Goal: Information Seeking & Learning: Learn about a topic

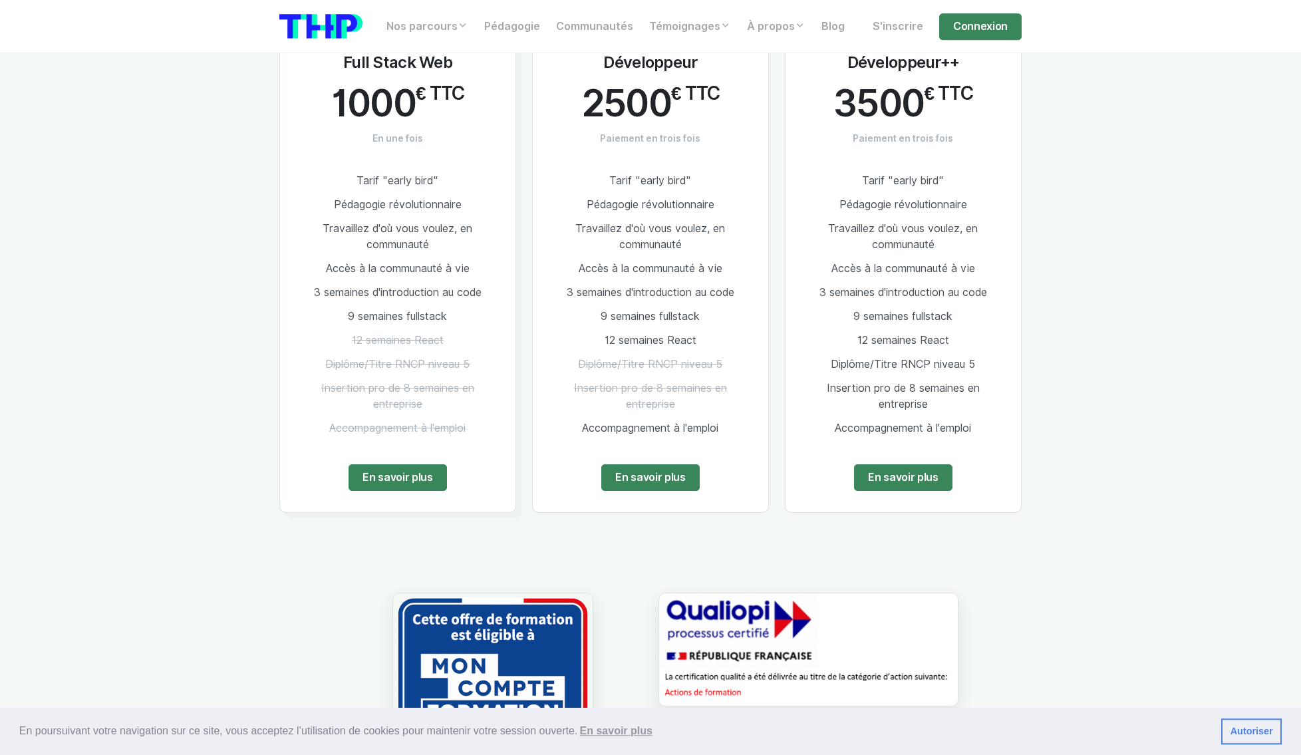
scroll to position [2634, 0]
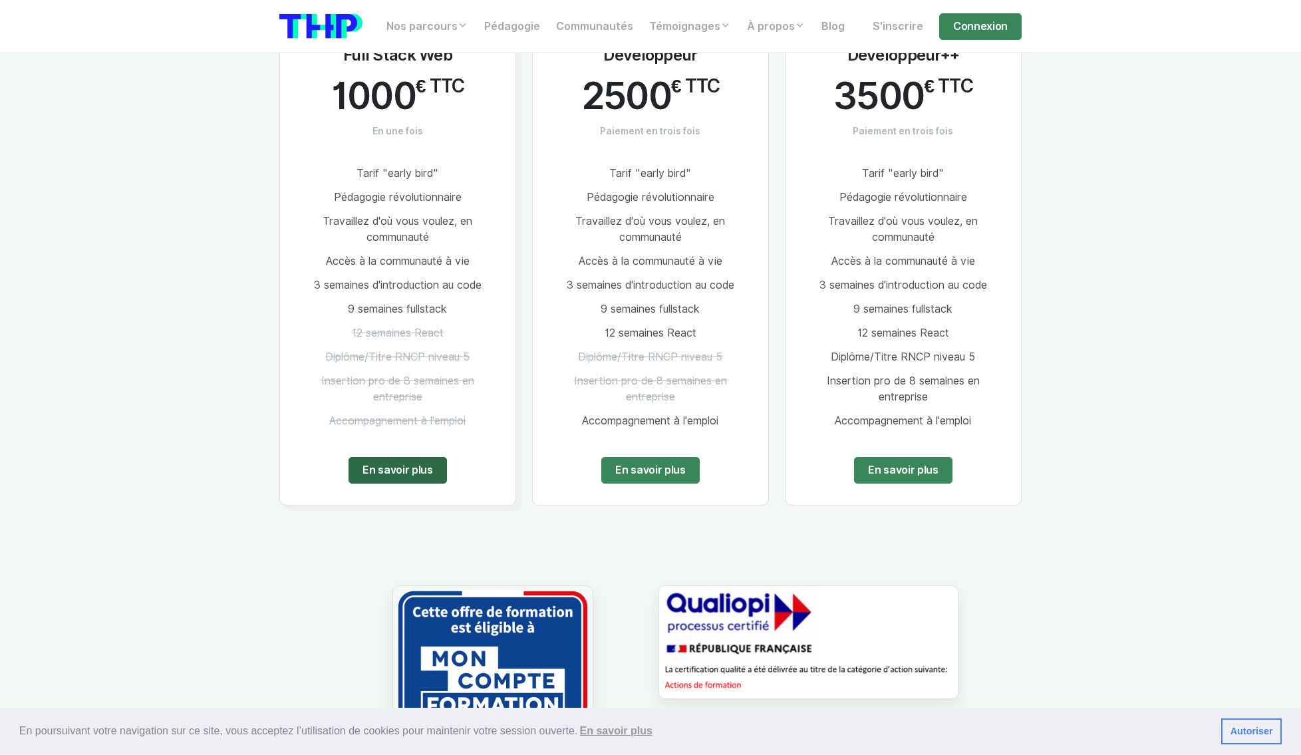
click at [396, 459] on link "En savoir plus" at bounding box center [398, 470] width 98 height 27
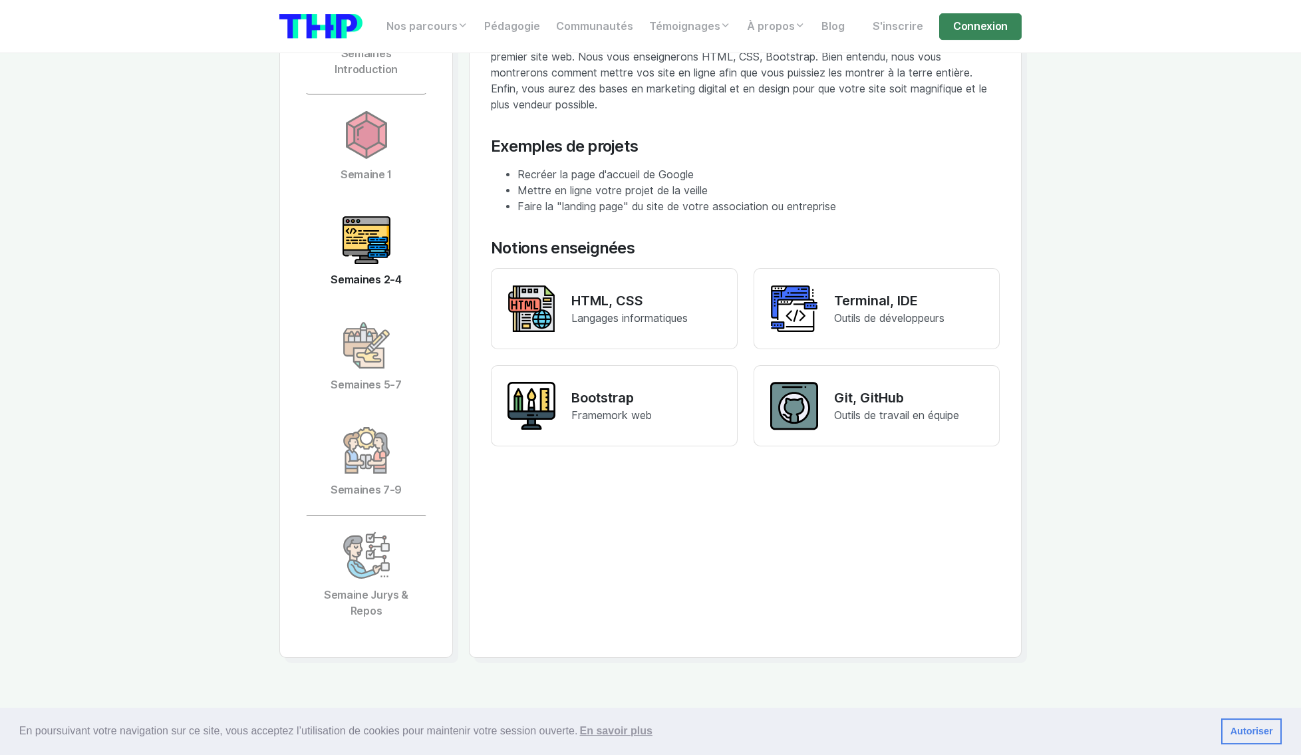
scroll to position [2722, 0]
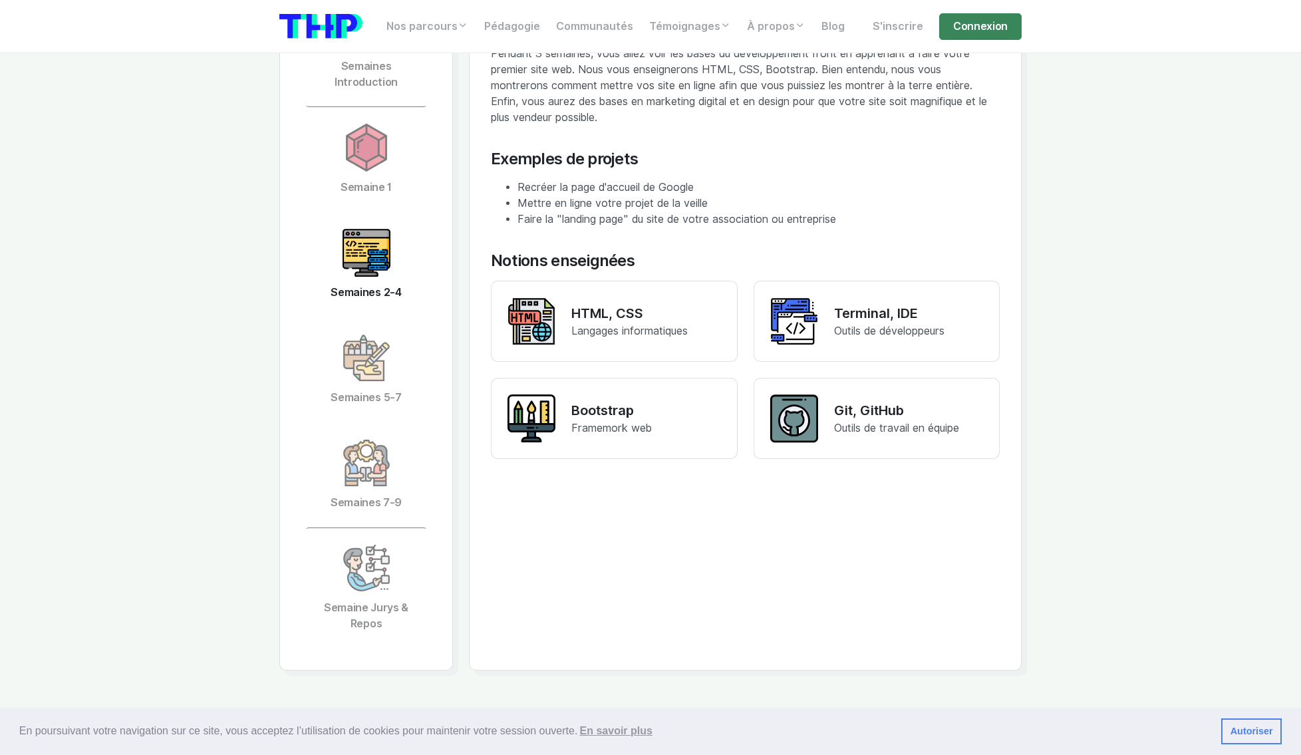
click at [342, 267] on link "Semaines 2-4" at bounding box center [366, 264] width 122 height 105
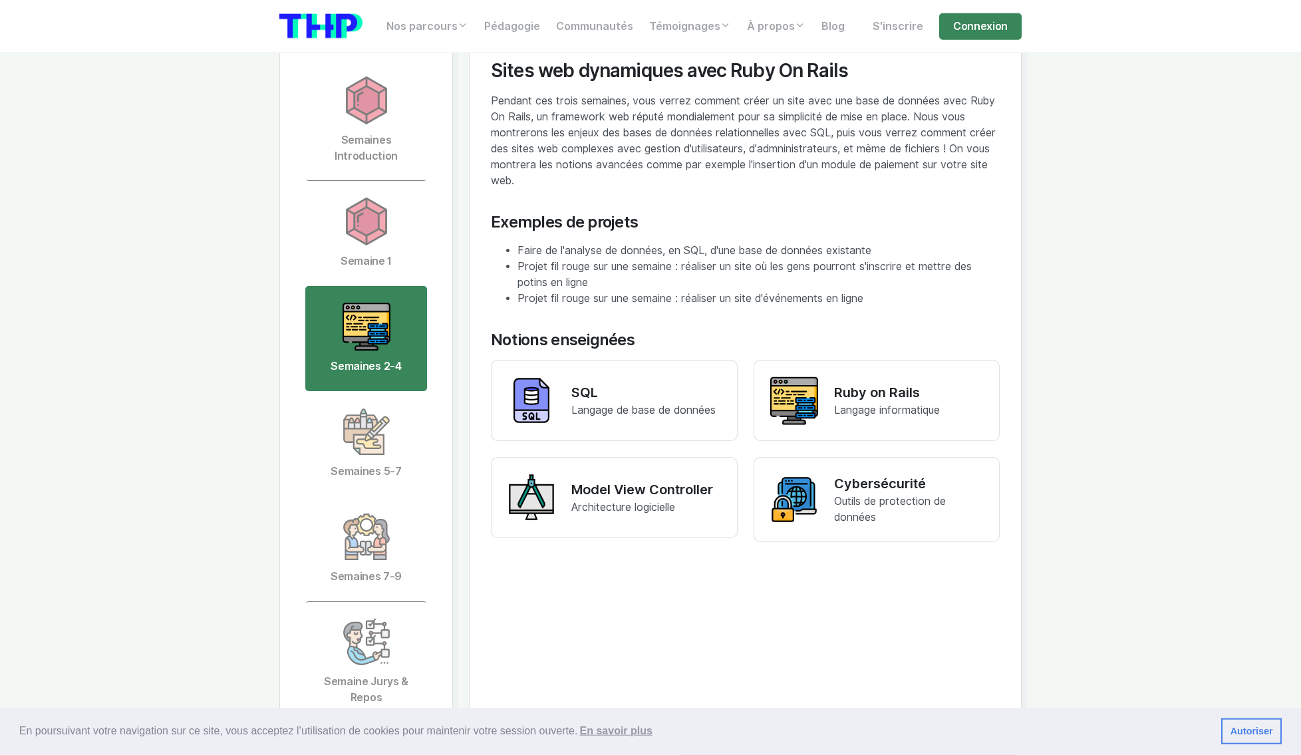
scroll to position [2634, 0]
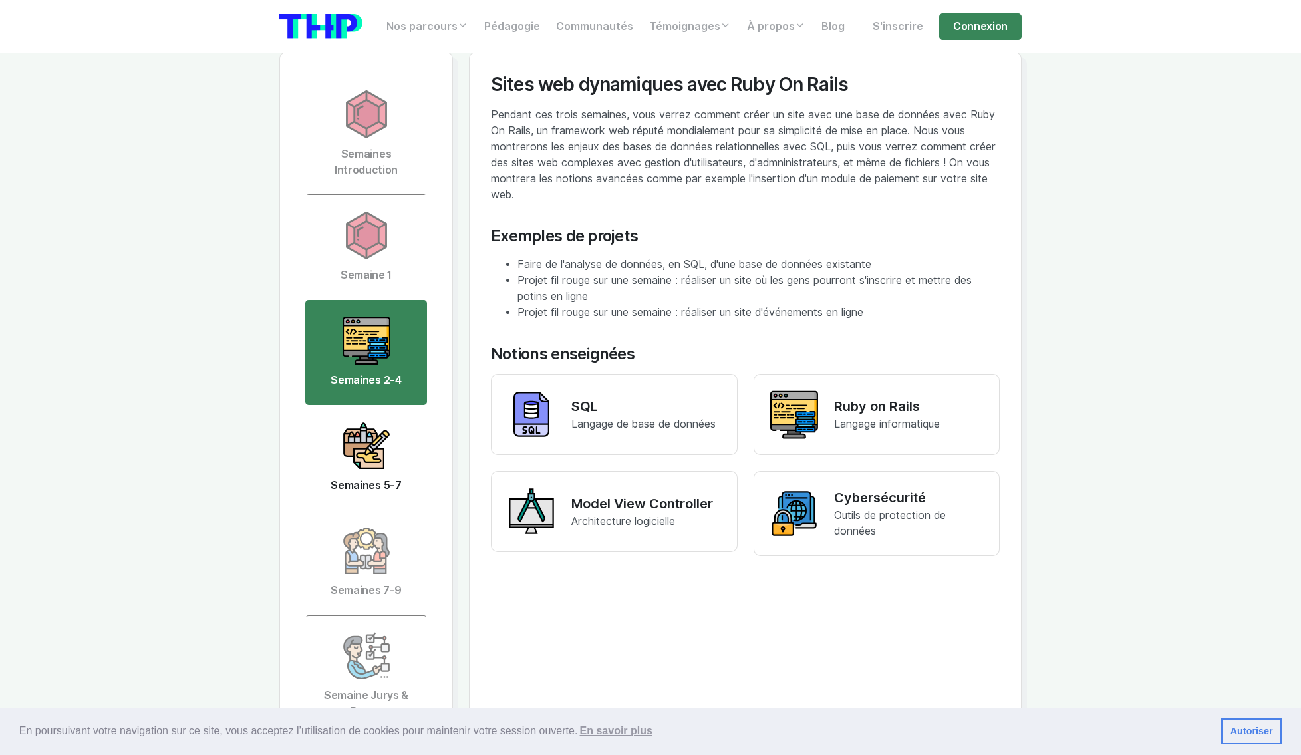
click at [378, 467] on img at bounding box center [367, 446] width 48 height 48
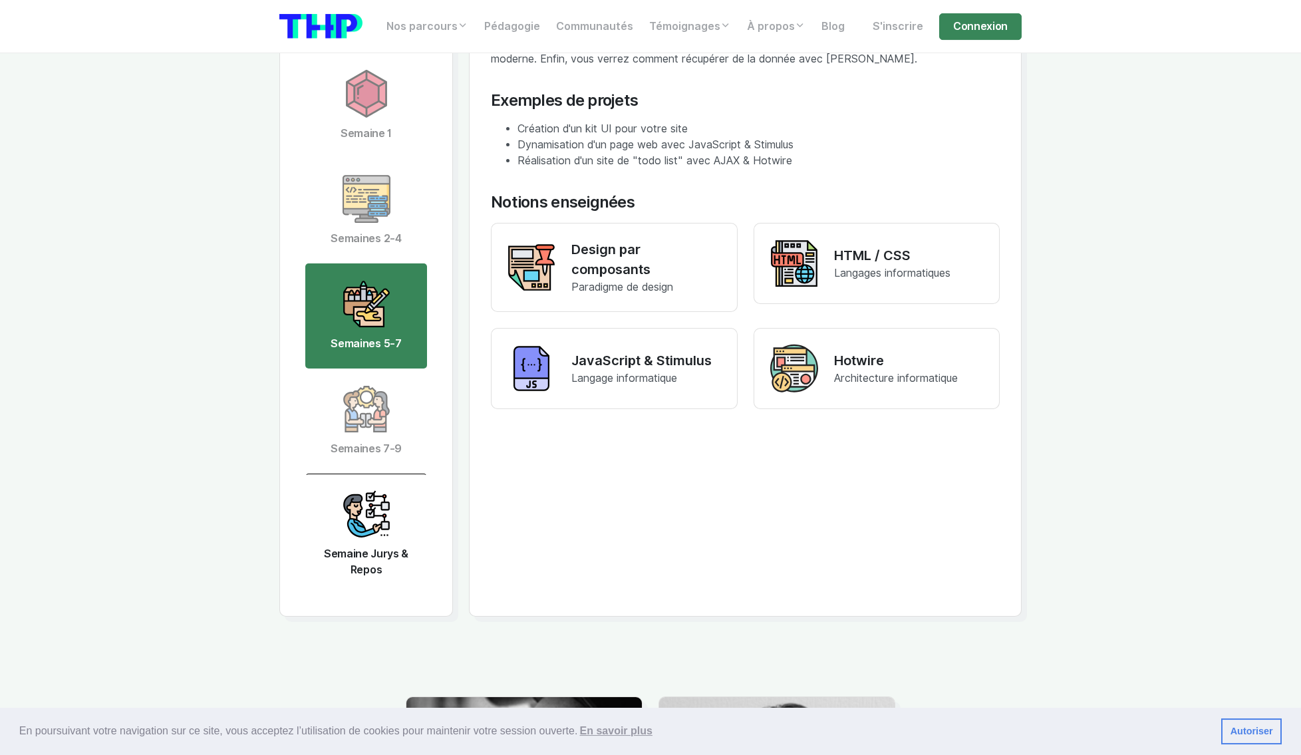
scroll to position [2810, 0]
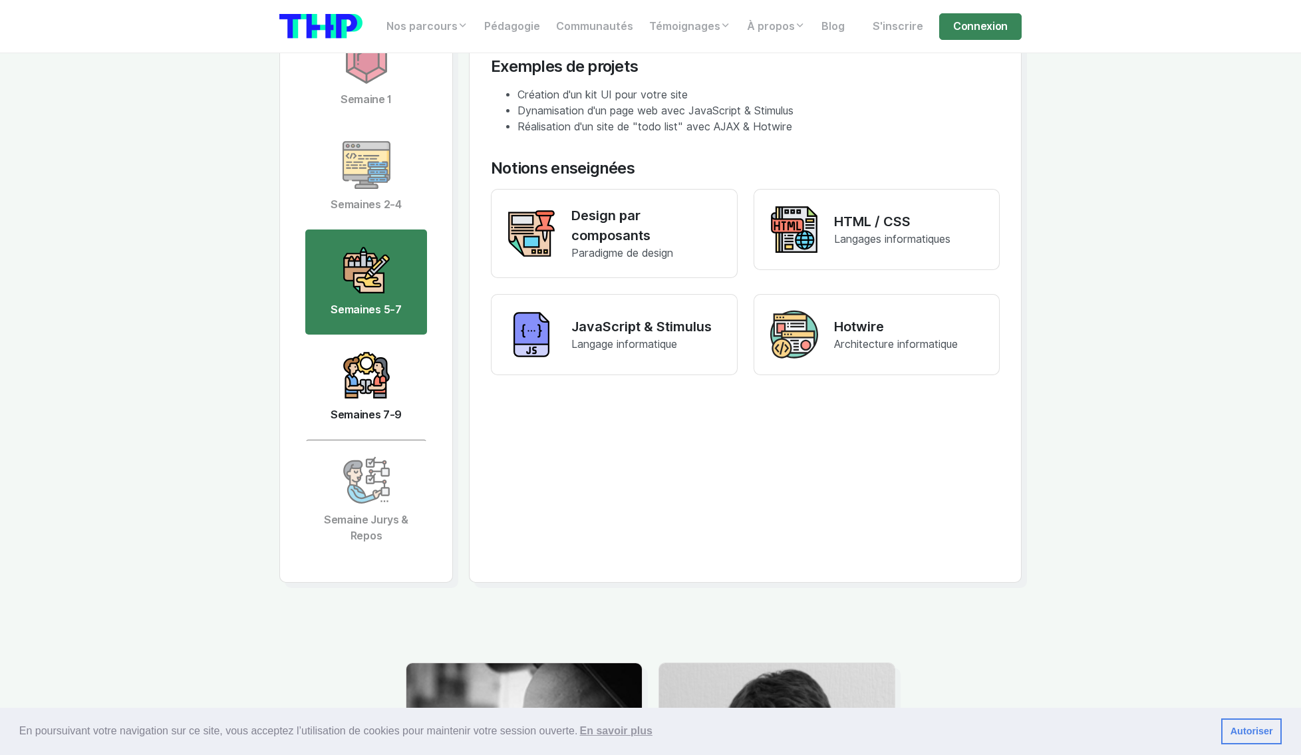
click at [386, 408] on link "Semaines 7-9" at bounding box center [366, 387] width 122 height 105
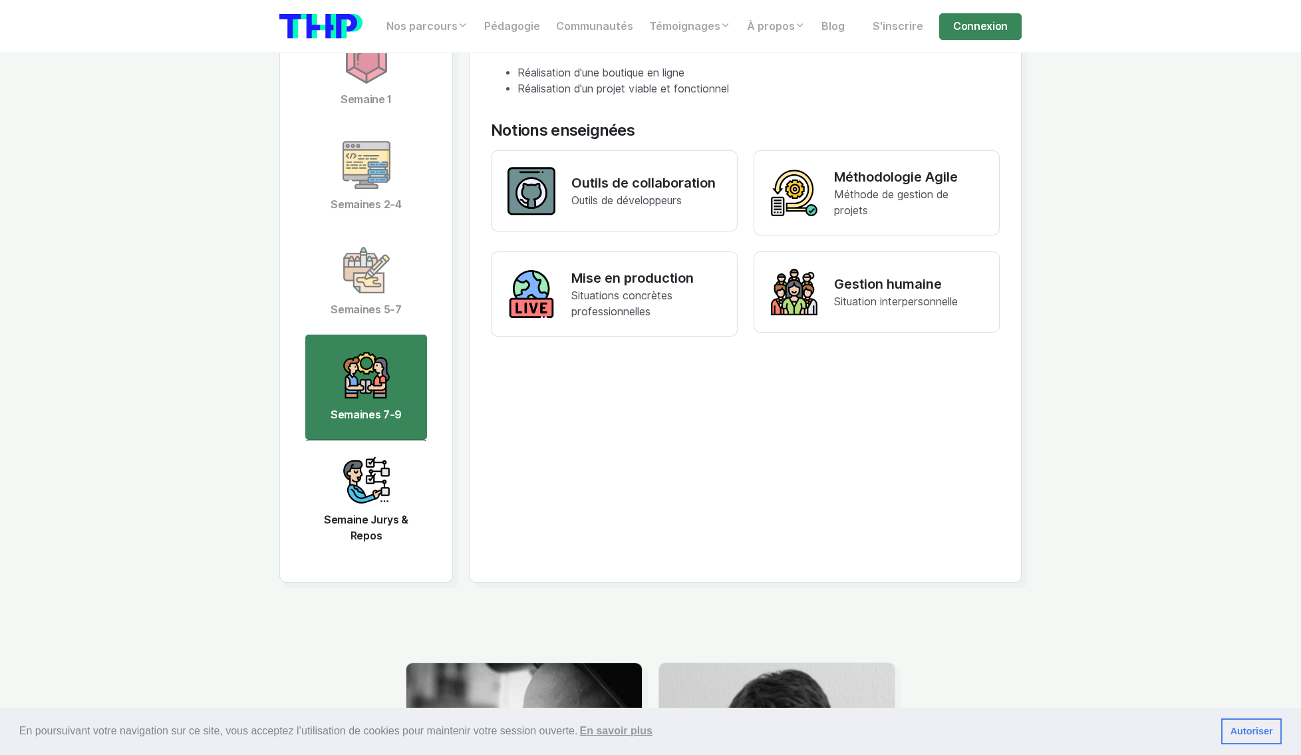
click at [399, 490] on link "Semaine Jurys & Repos" at bounding box center [366, 500] width 122 height 121
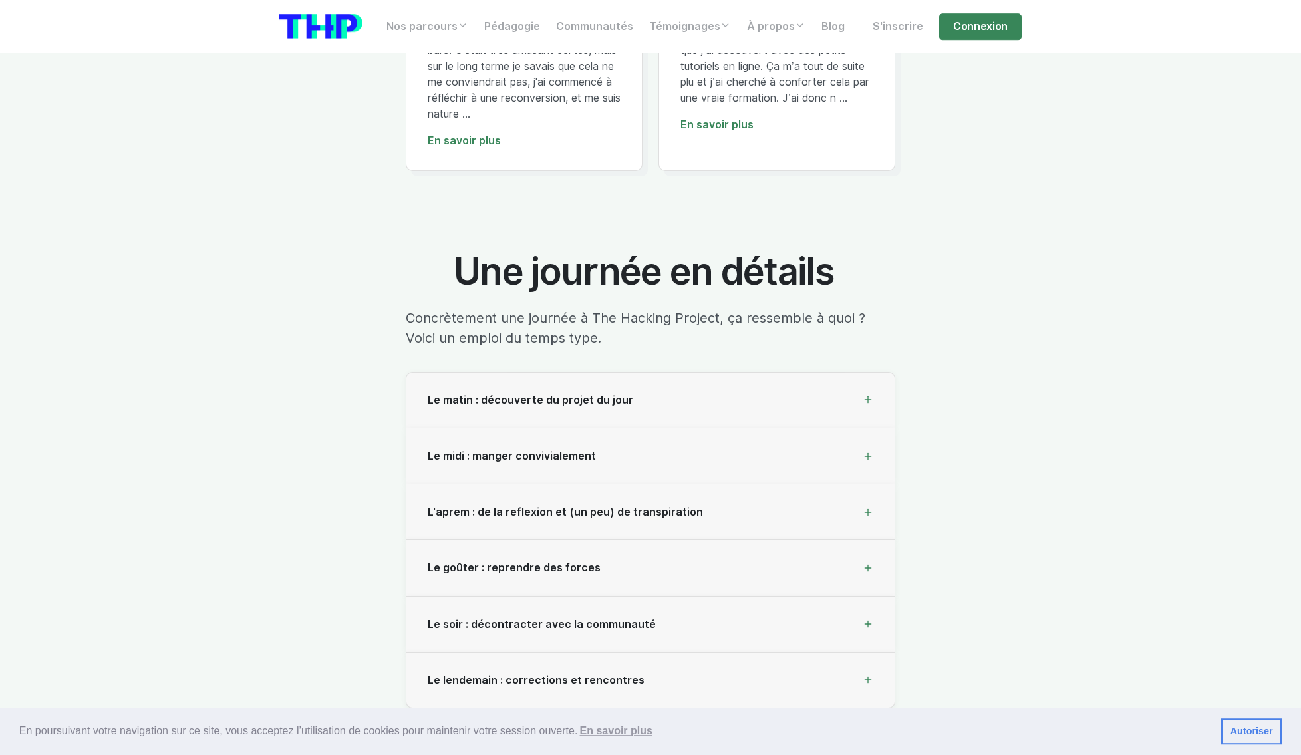
scroll to position [3864, 0]
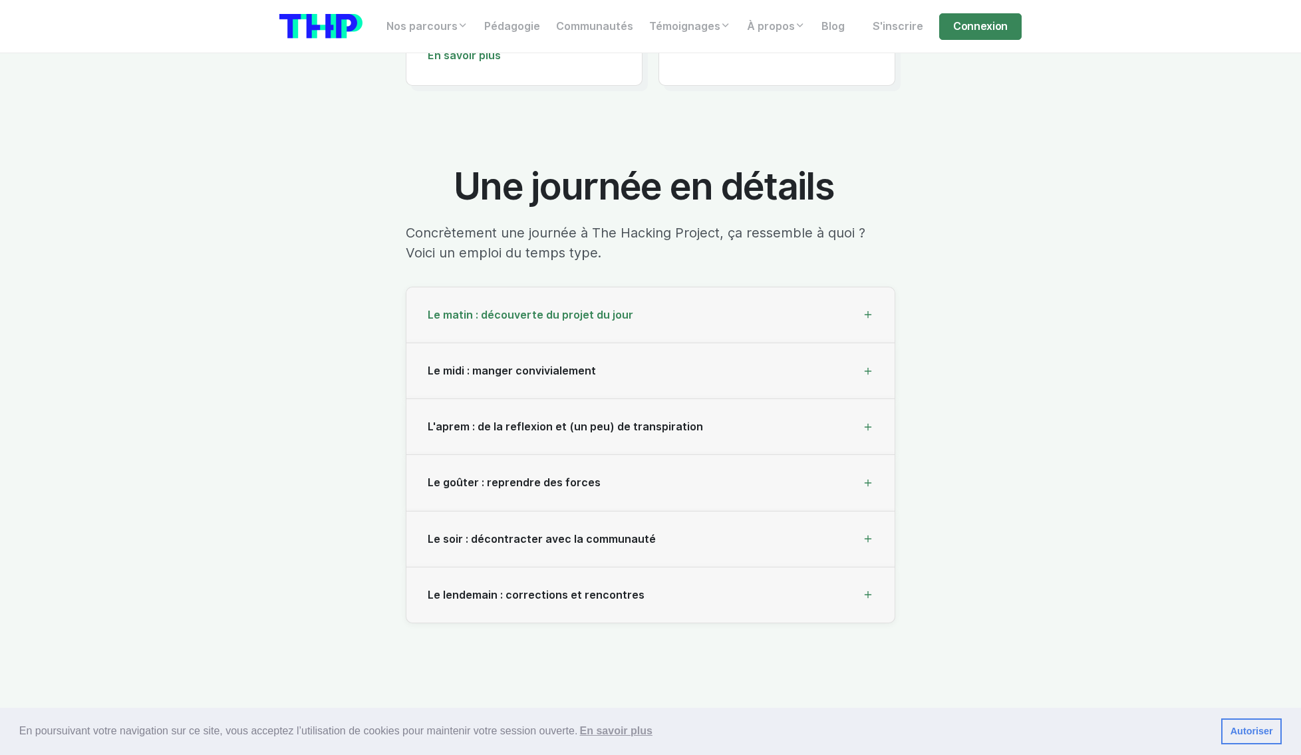
click at [732, 323] on div "Le matin : découverte du projet du jour" at bounding box center [650, 315] width 488 height 56
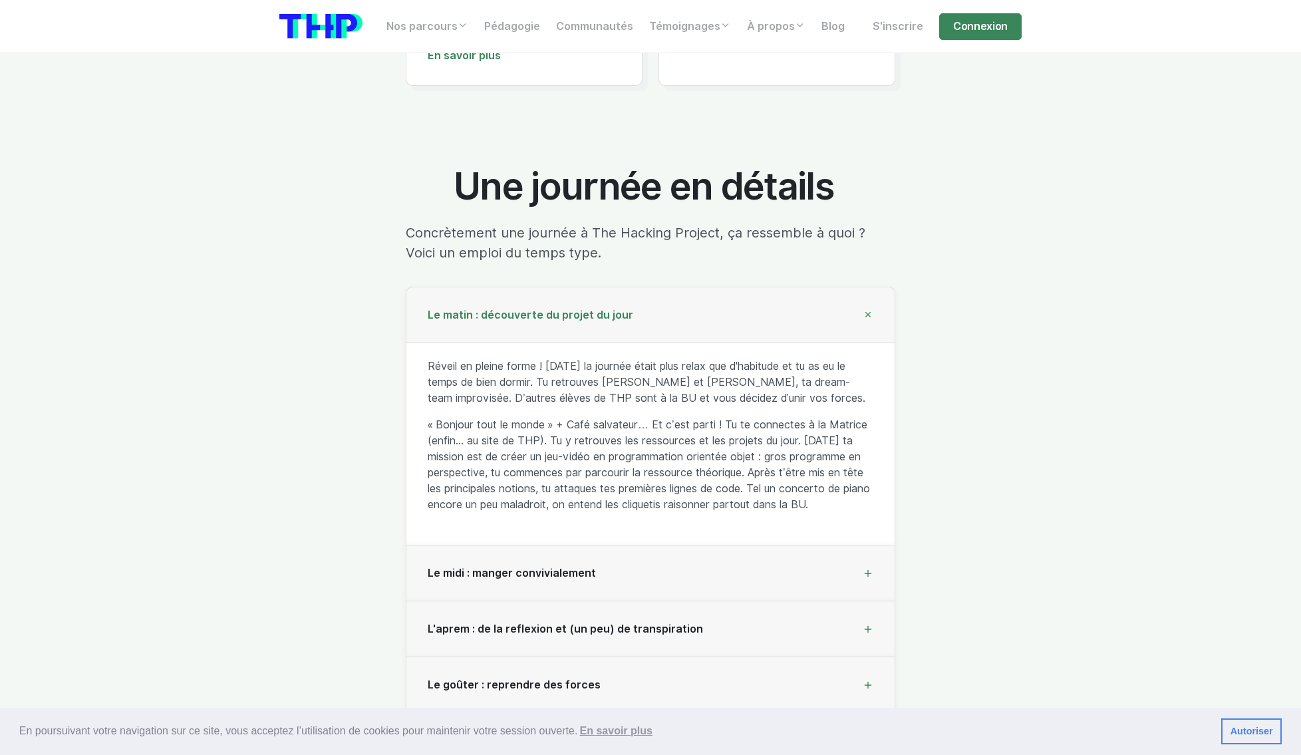
click at [732, 323] on div "Le matin : découverte du projet du jour" at bounding box center [650, 315] width 488 height 56
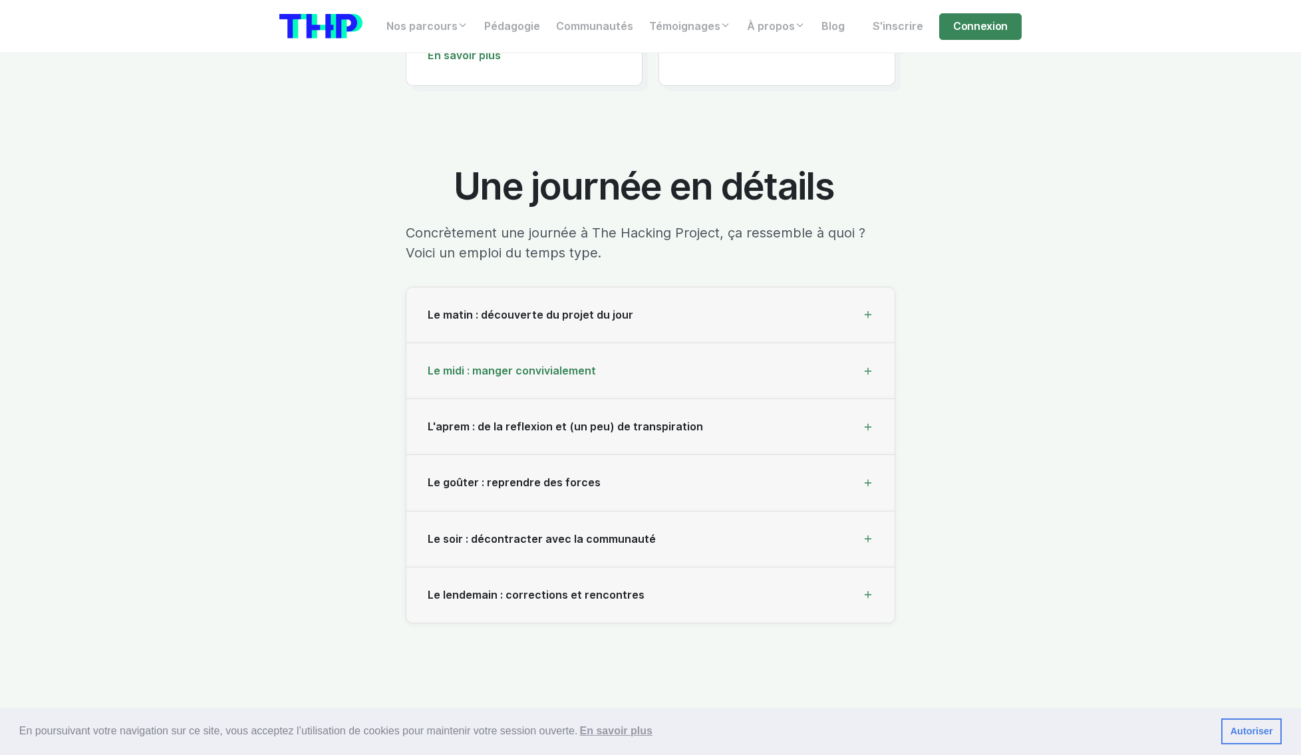
click at [738, 378] on div "Le midi : manger convivialement" at bounding box center [650, 371] width 488 height 56
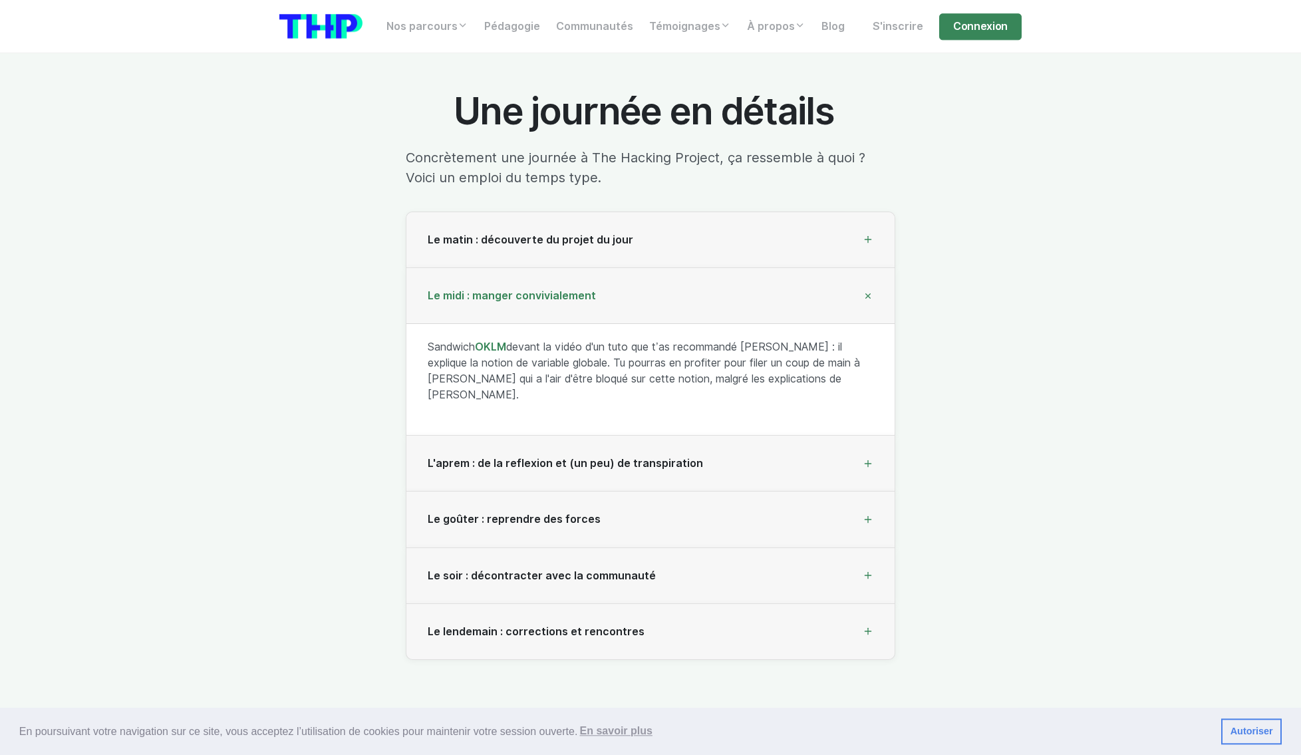
scroll to position [3952, 0]
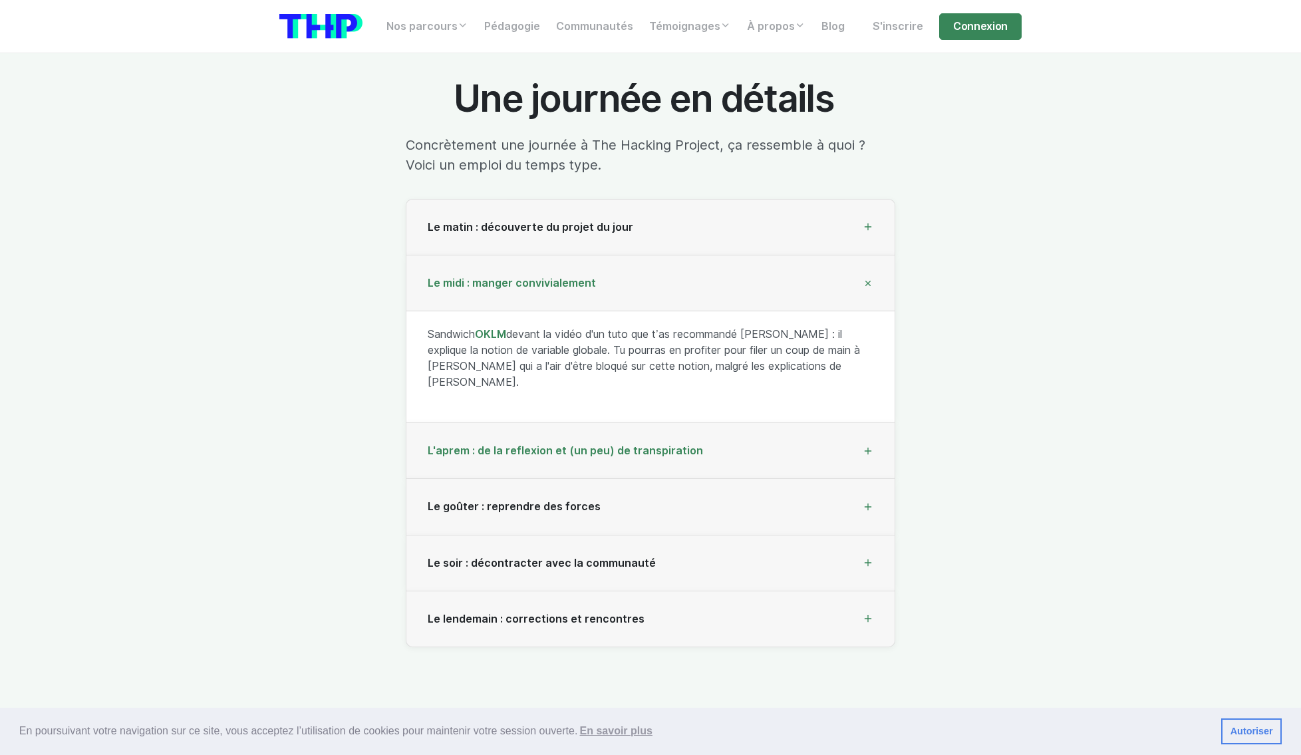
click at [720, 435] on div "L'aprem : de la reflexion et (un peu) de transpiration" at bounding box center [650, 451] width 488 height 56
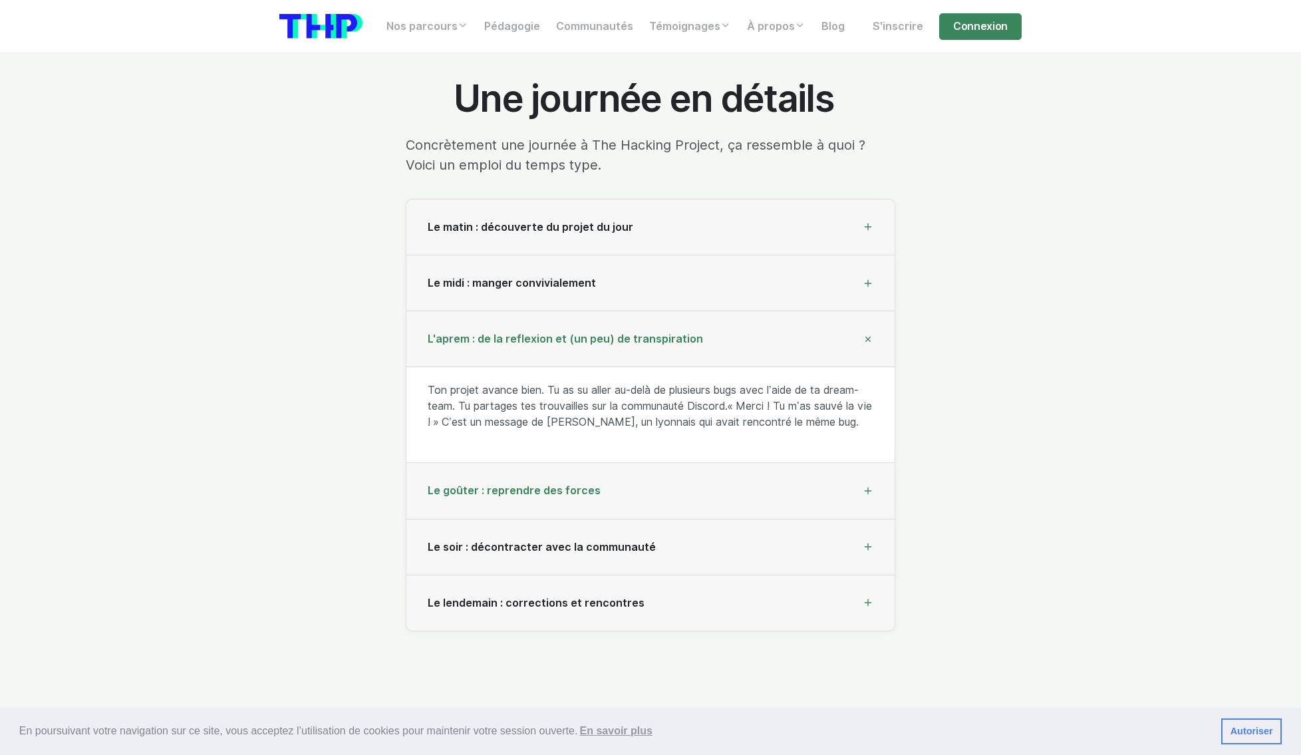
click at [768, 501] on div "Le goûter : reprendre des forces" at bounding box center [650, 491] width 488 height 56
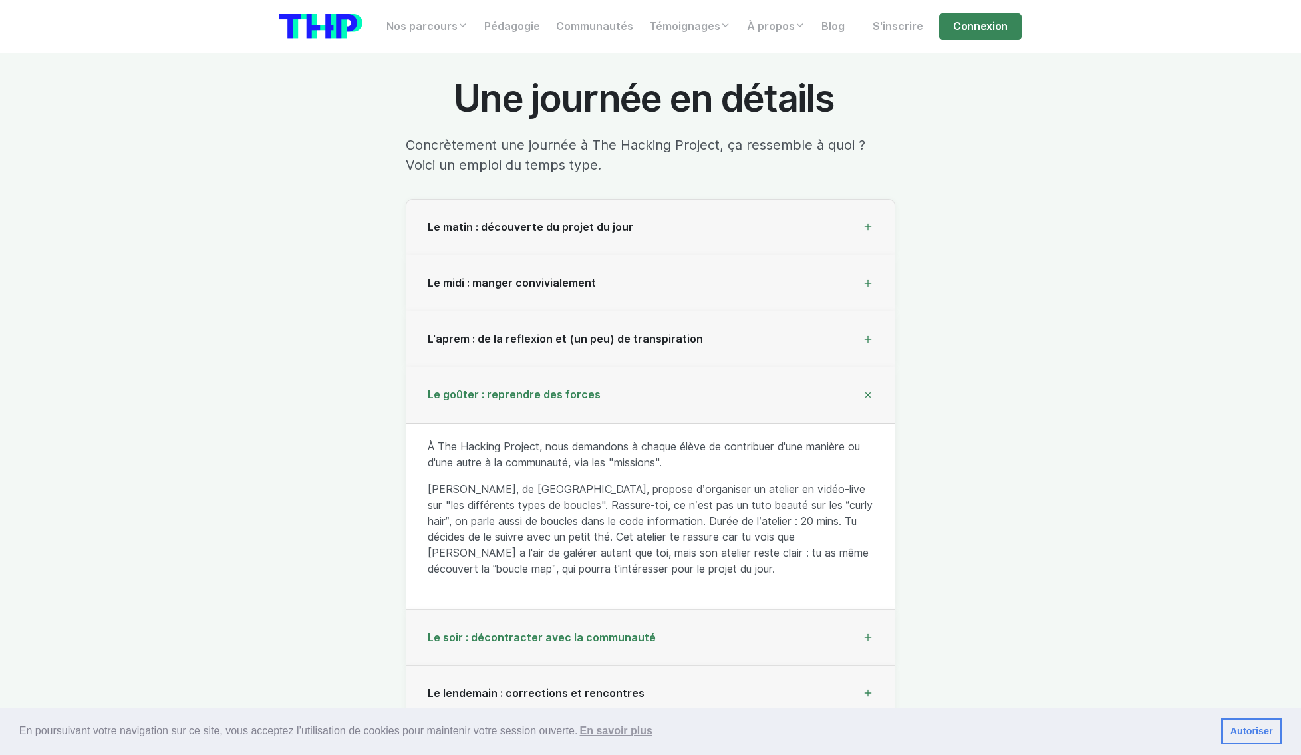
click at [738, 642] on div "Le soir : décontracter avec la communauté" at bounding box center [650, 638] width 488 height 56
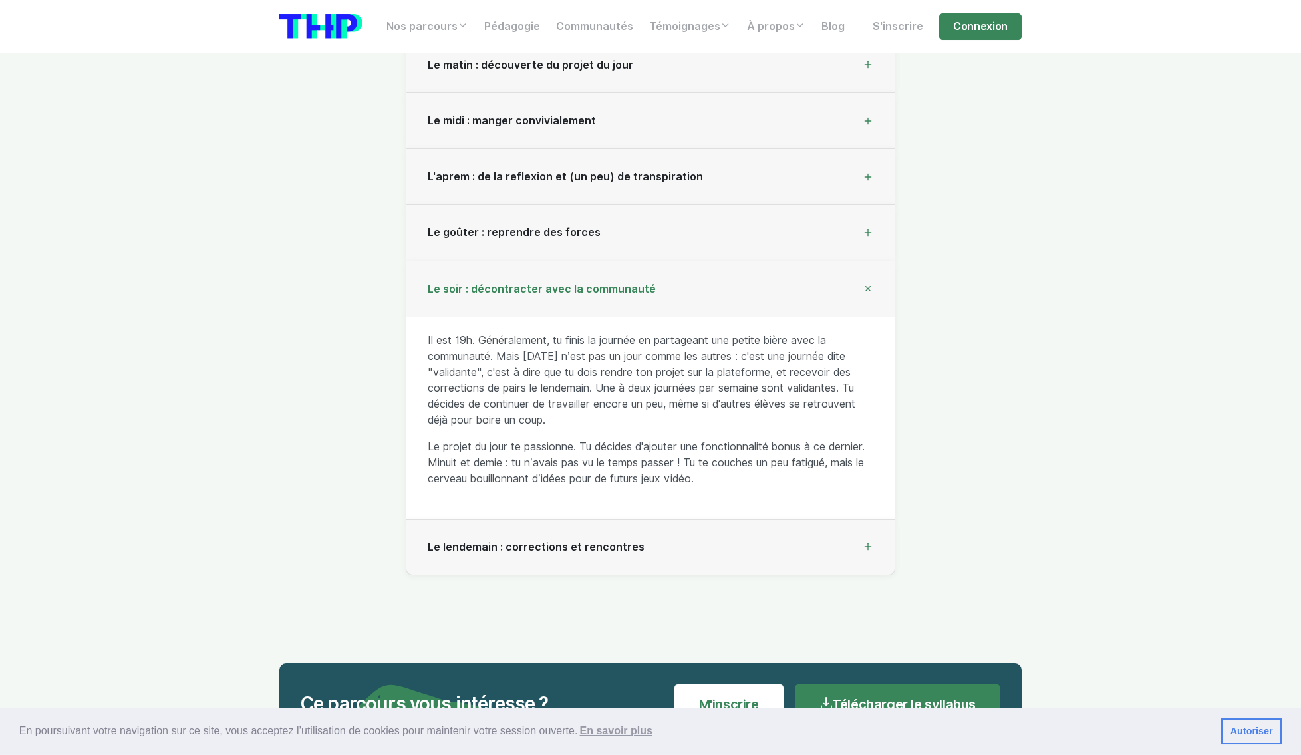
scroll to position [4127, 0]
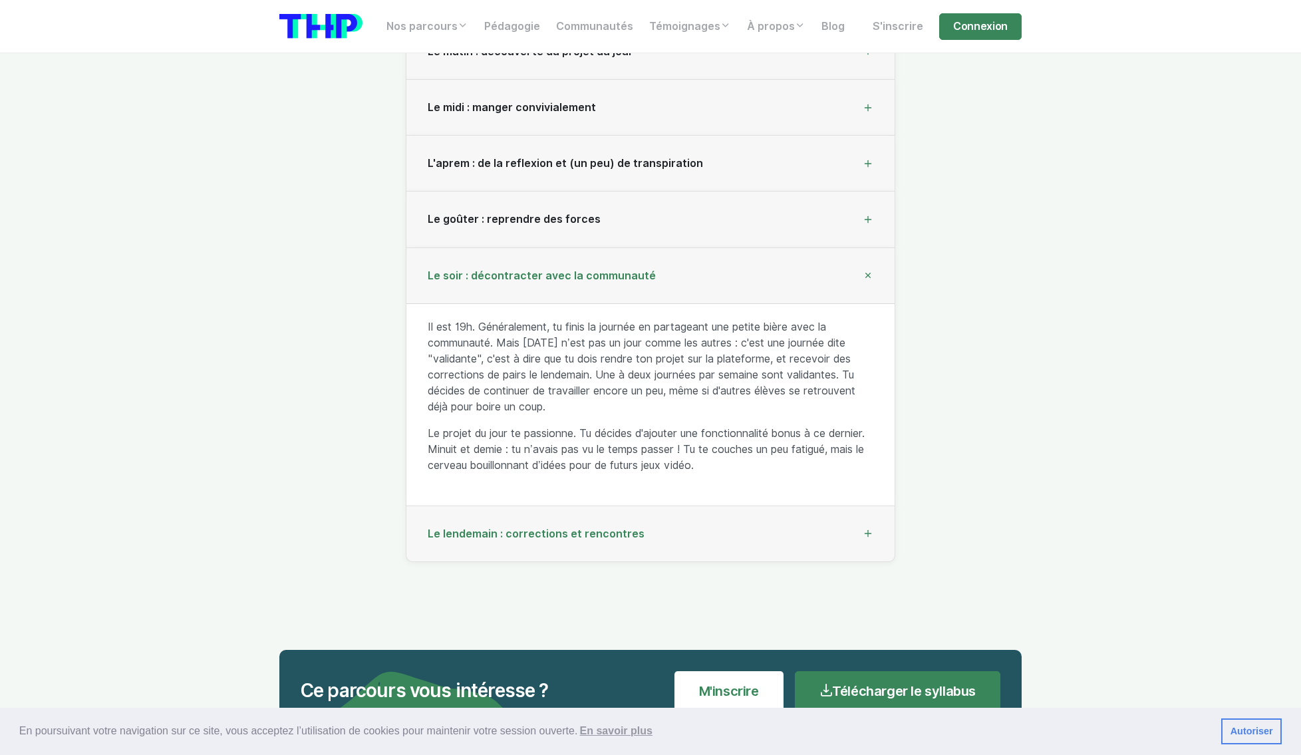
click at [707, 534] on div "Le lendemain : corrections et rencontres" at bounding box center [650, 534] width 488 height 56
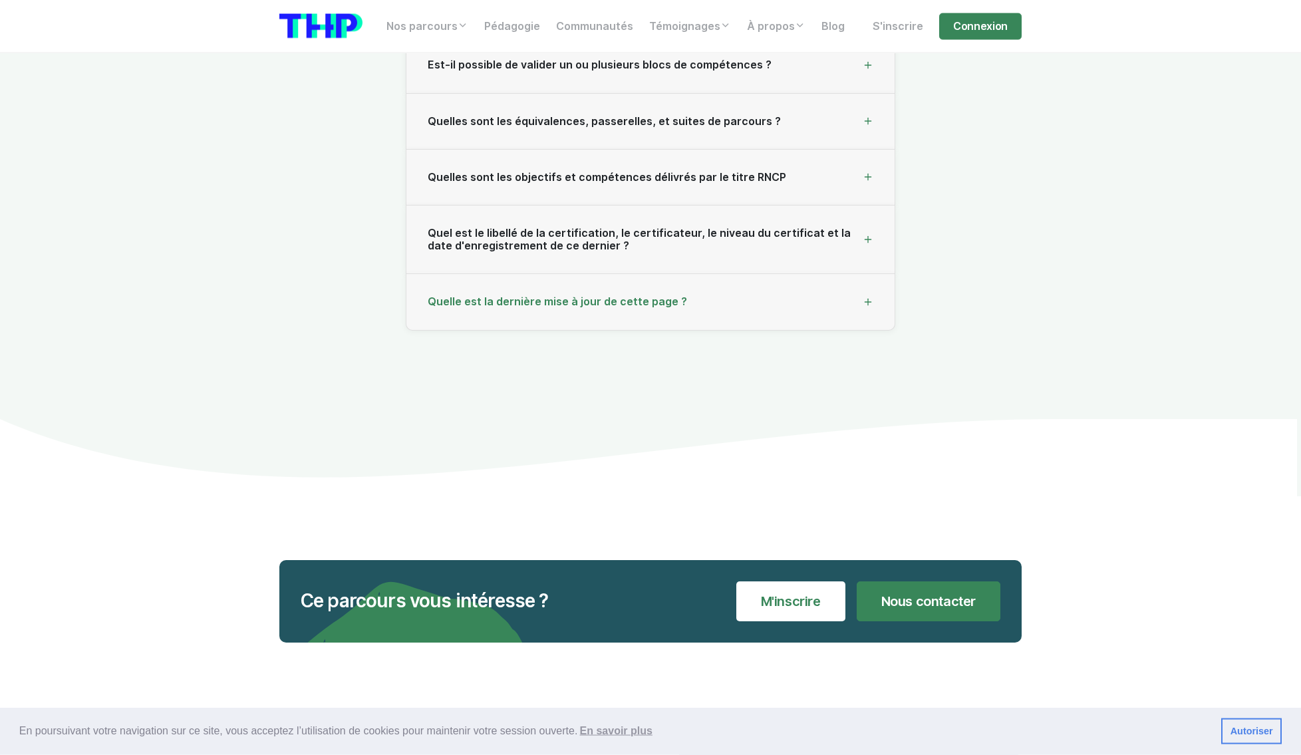
scroll to position [14816, 0]
